Goal: Transaction & Acquisition: Obtain resource

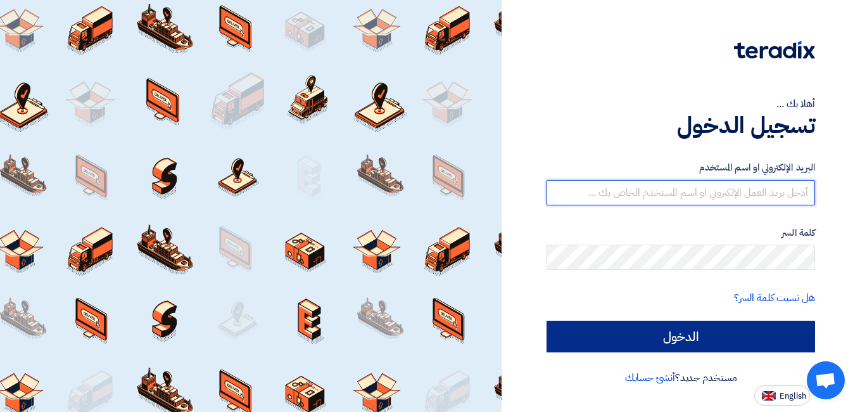
type input "[EMAIL_ADDRESS][DOMAIN_NAME]"
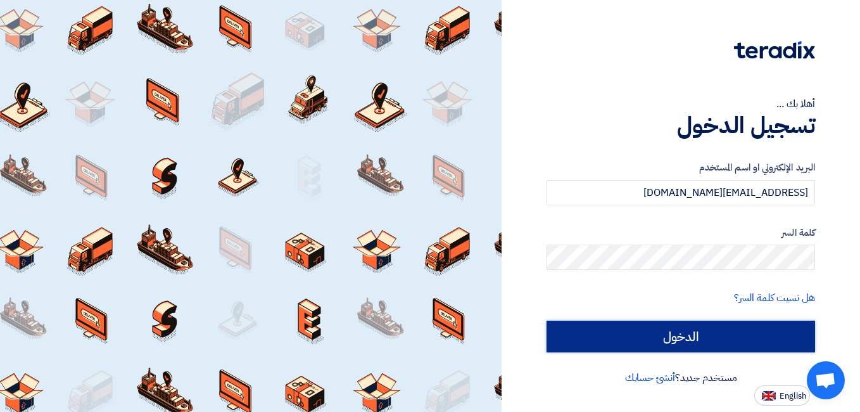
click at [715, 327] on input "الدخول" at bounding box center [681, 337] width 269 height 32
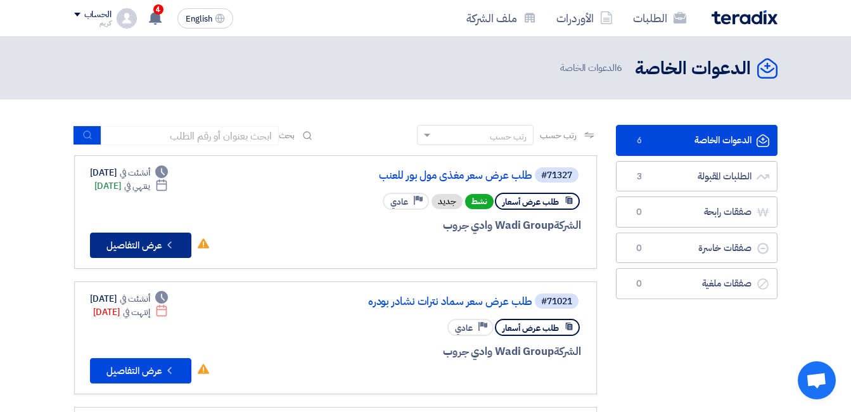
click at [145, 241] on button "Check details عرض التفاصيل" at bounding box center [140, 244] width 101 height 25
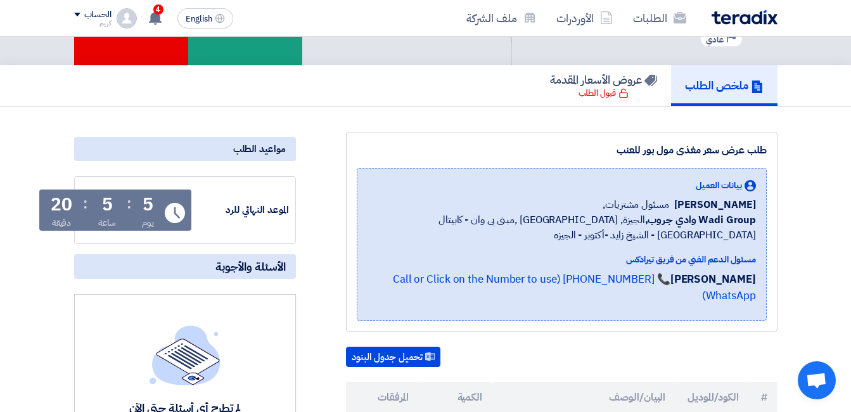
scroll to position [63, 0]
click at [400, 356] on button "تحميل جدول البنود" at bounding box center [393, 356] width 94 height 20
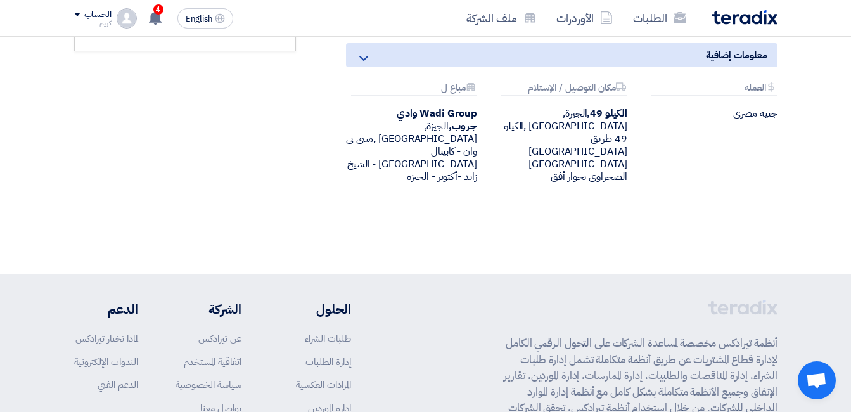
scroll to position [360, 0]
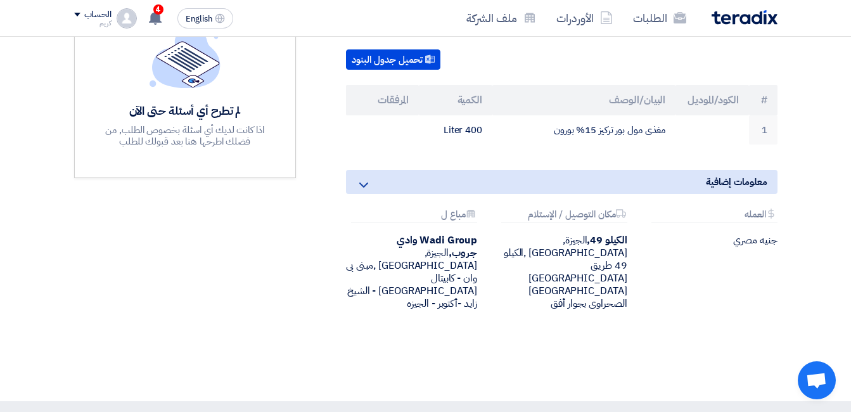
click at [824, 292] on section "طلب عرض سعر مغذى مول بور للعنب بيانات العميل [PERSON_NAME] مسئول مشتريات, Wadi …" at bounding box center [425, 105] width 851 height 592
